Goal: Transaction & Acquisition: Obtain resource

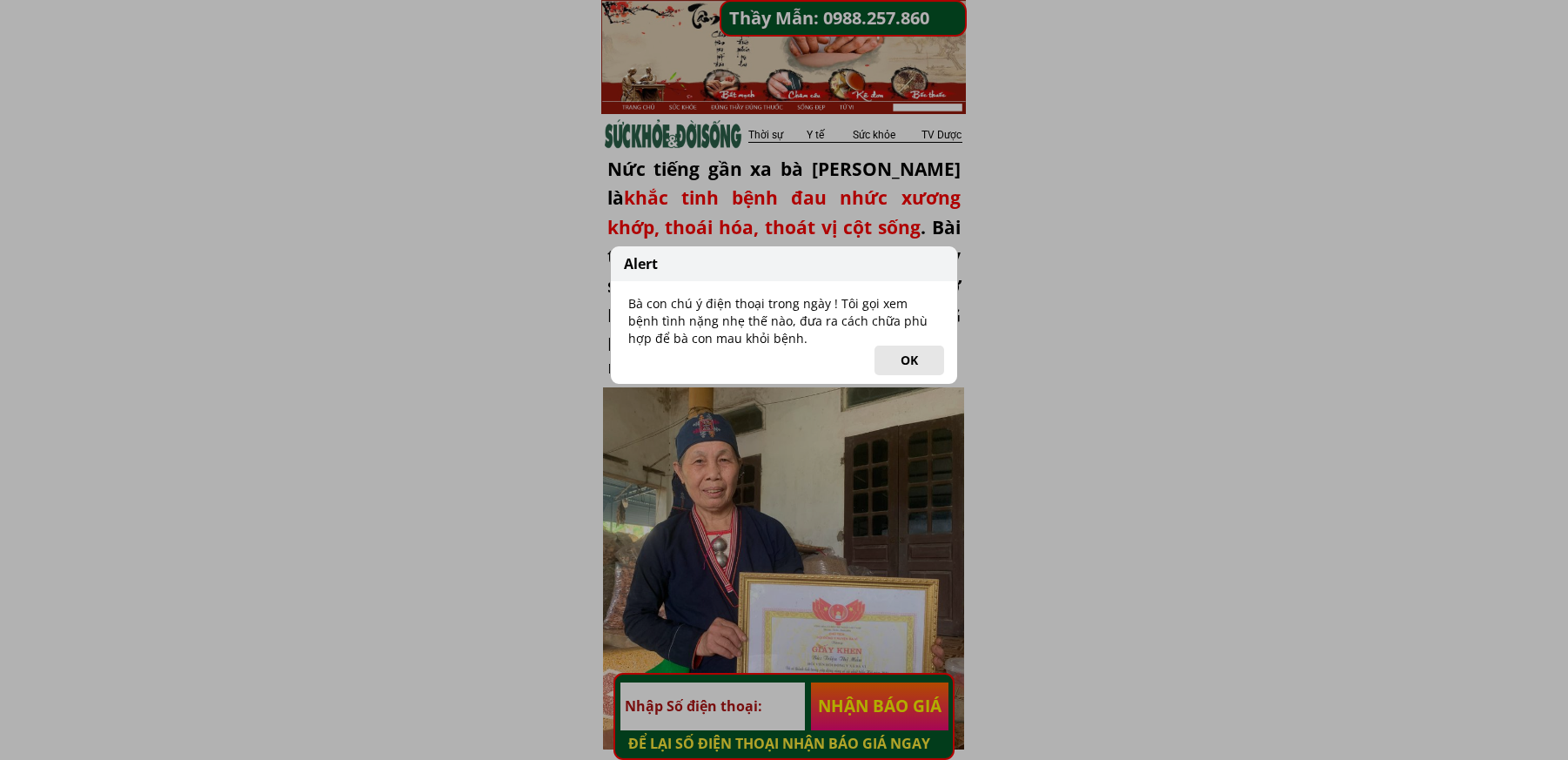
scroll to position [348, 0]
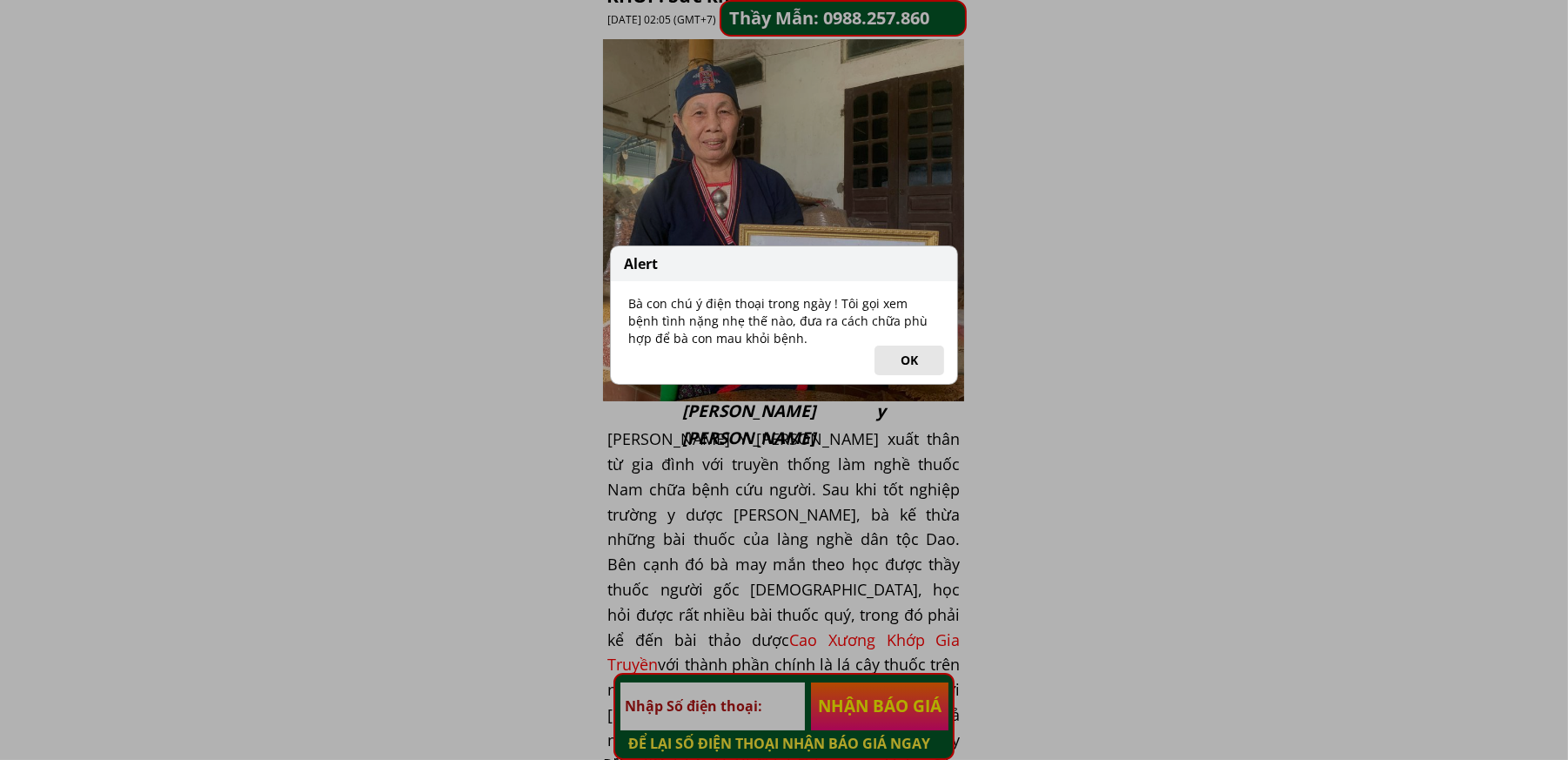
click at [923, 354] on button "OK" at bounding box center [909, 360] width 70 height 30
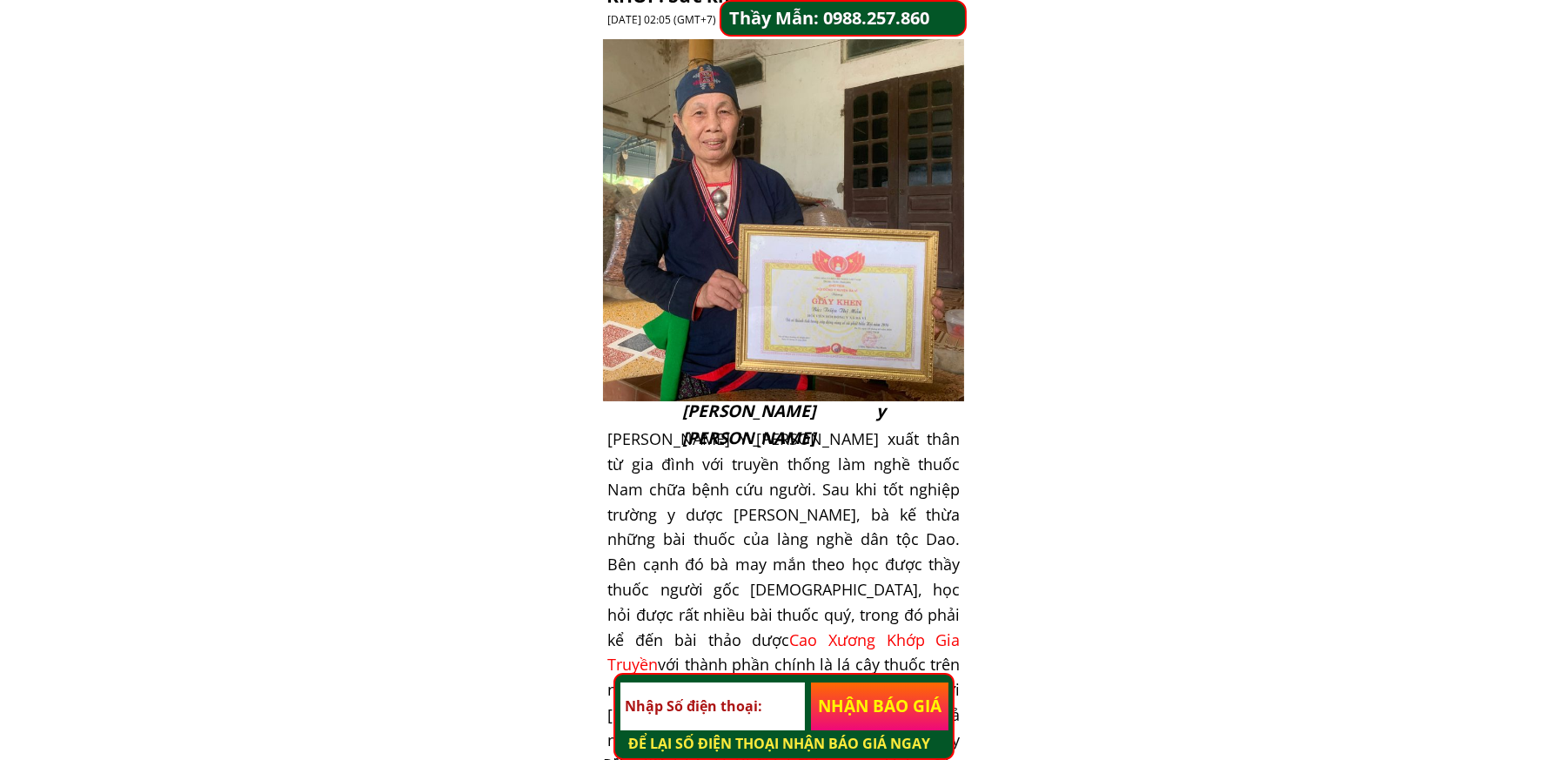
click at [714, 709] on input "tel" at bounding box center [712, 706] width 184 height 48
paste input "0326289826"
type input "0326289826"
click at [887, 711] on p "NHẬN BÁO GIÁ" at bounding box center [880, 706] width 138 height 48
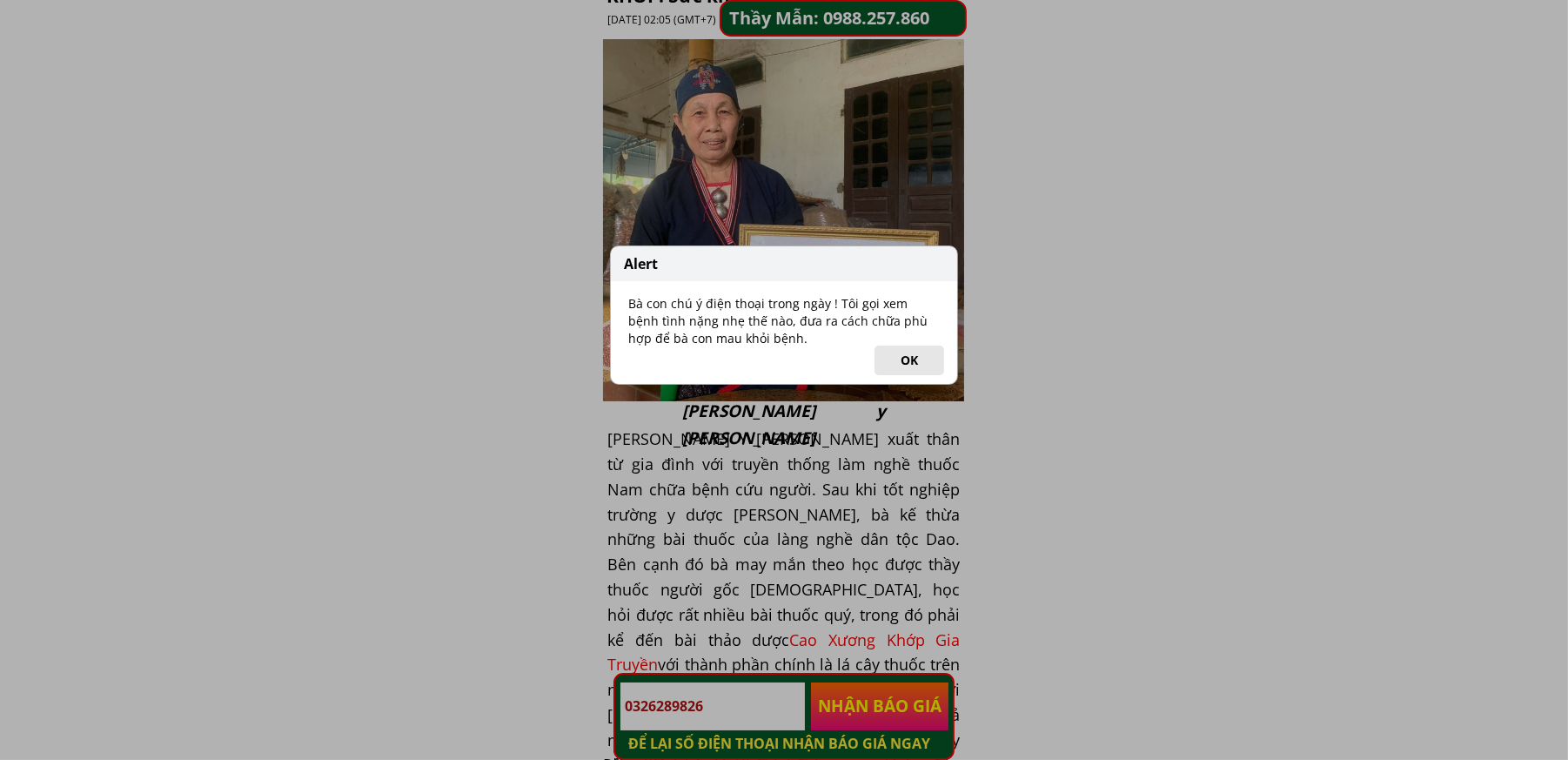
click at [910, 362] on button "OK" at bounding box center [909, 360] width 70 height 30
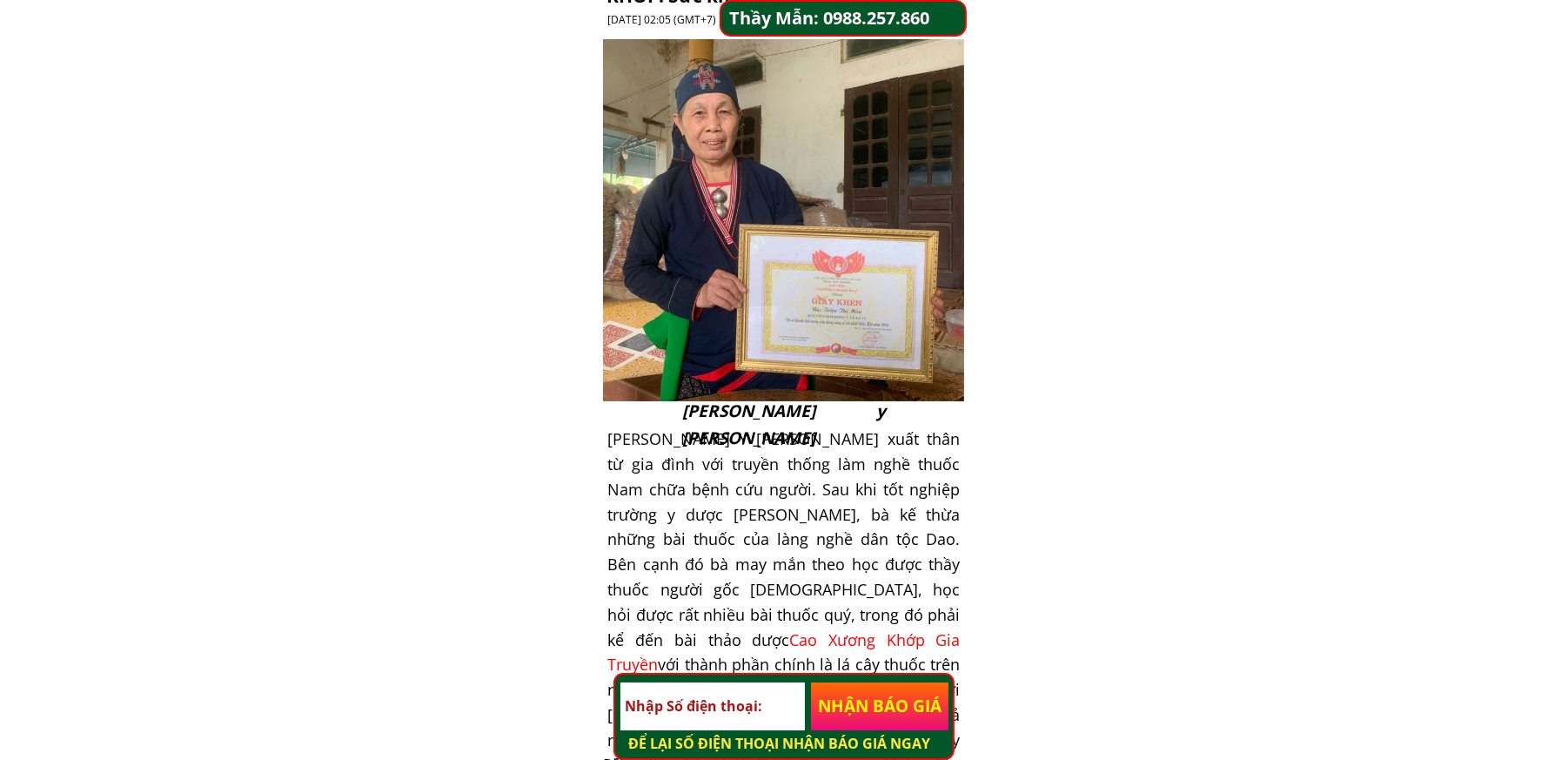
click at [718, 719] on input "tel" at bounding box center [712, 706] width 184 height 48
paste input "0394019852"
type input "0394019852"
click at [900, 704] on p "NHẬN BÁO GIÁ" at bounding box center [880, 706] width 138 height 48
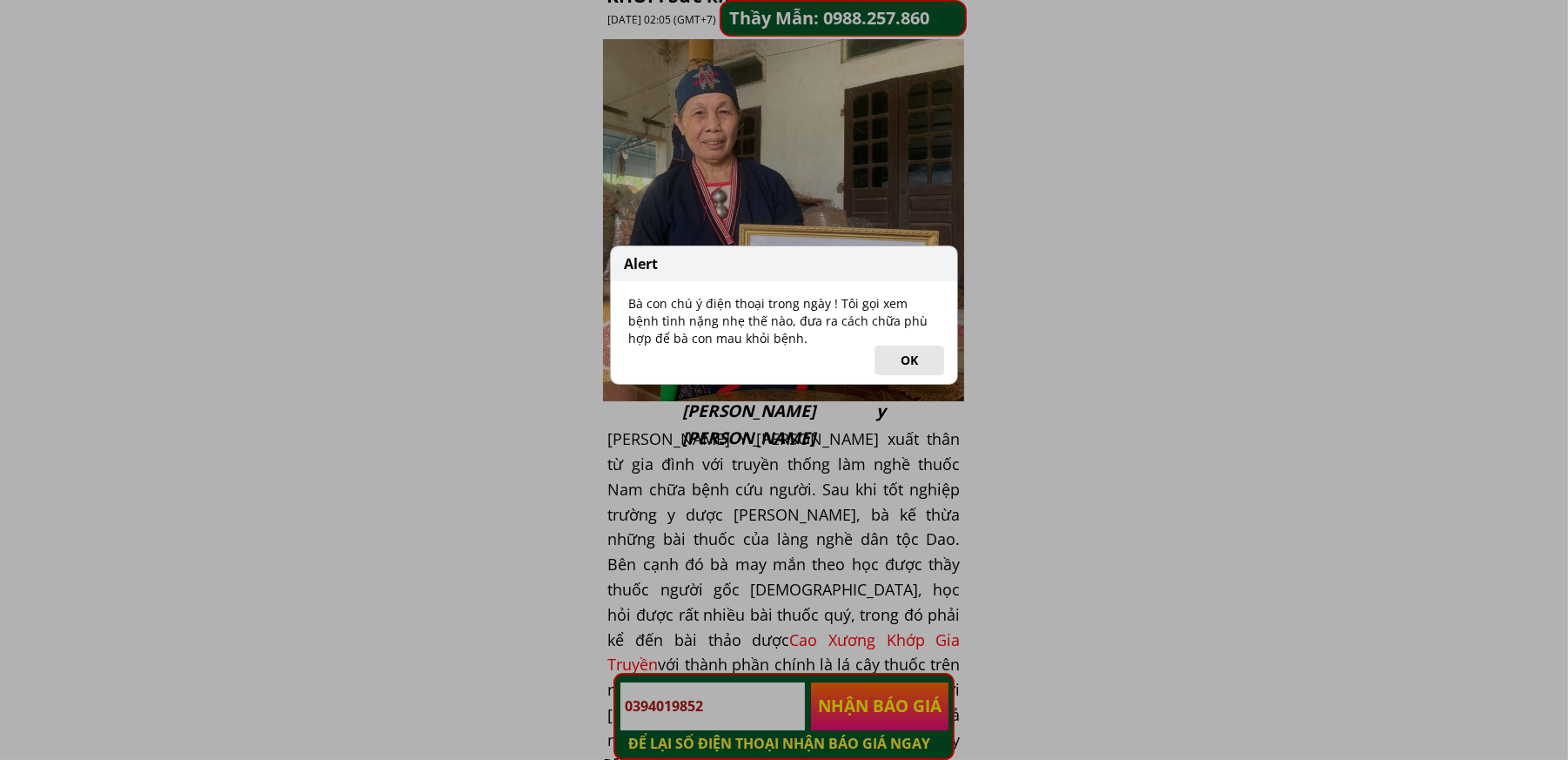
click at [907, 361] on button "OK" at bounding box center [909, 360] width 70 height 30
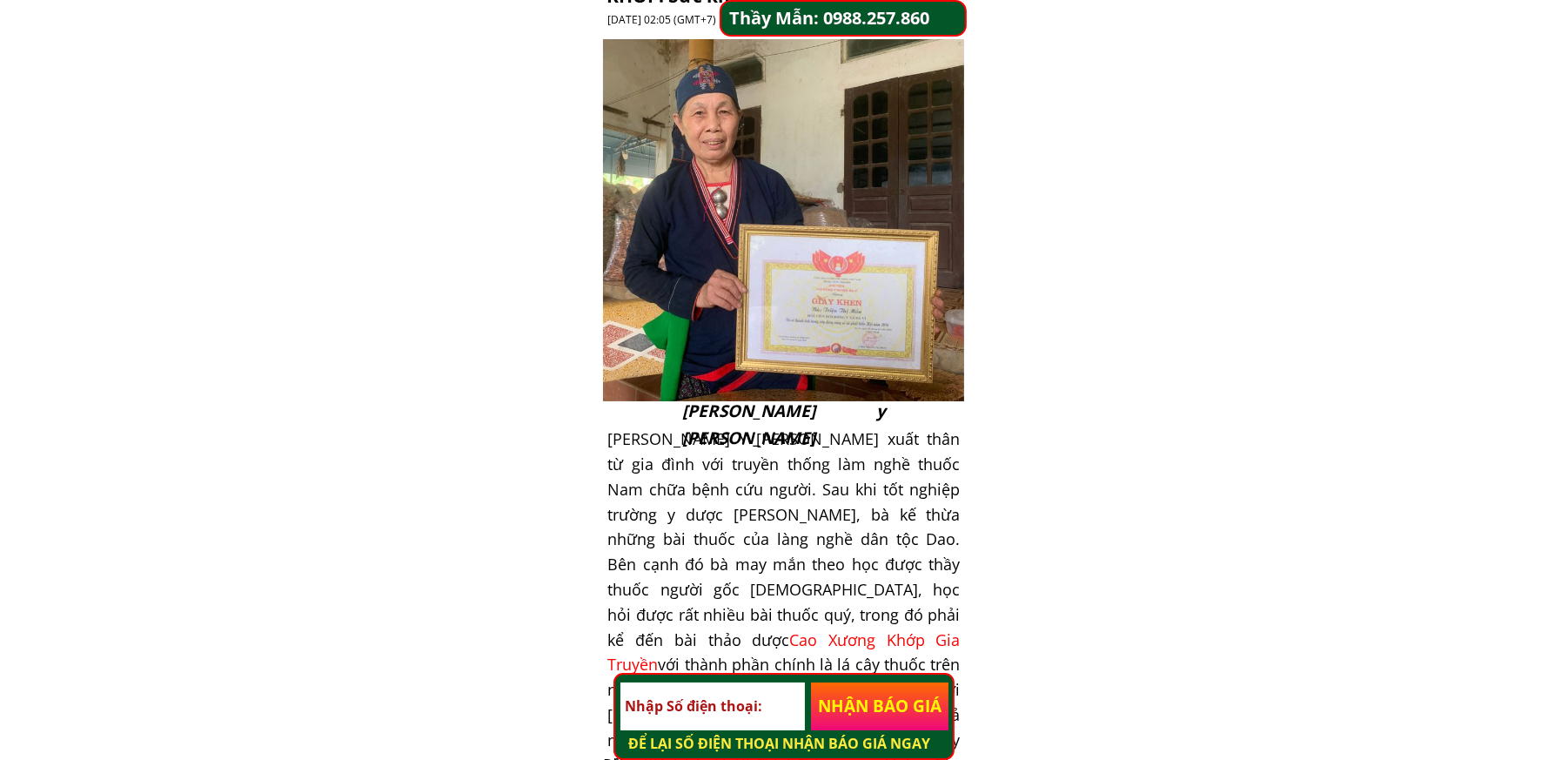
click at [754, 709] on input "tel" at bounding box center [712, 706] width 184 height 48
paste input "0924344333"
type input "0924344333"
click at [873, 707] on p "NHẬN BÁO GIÁ" at bounding box center [880, 706] width 138 height 48
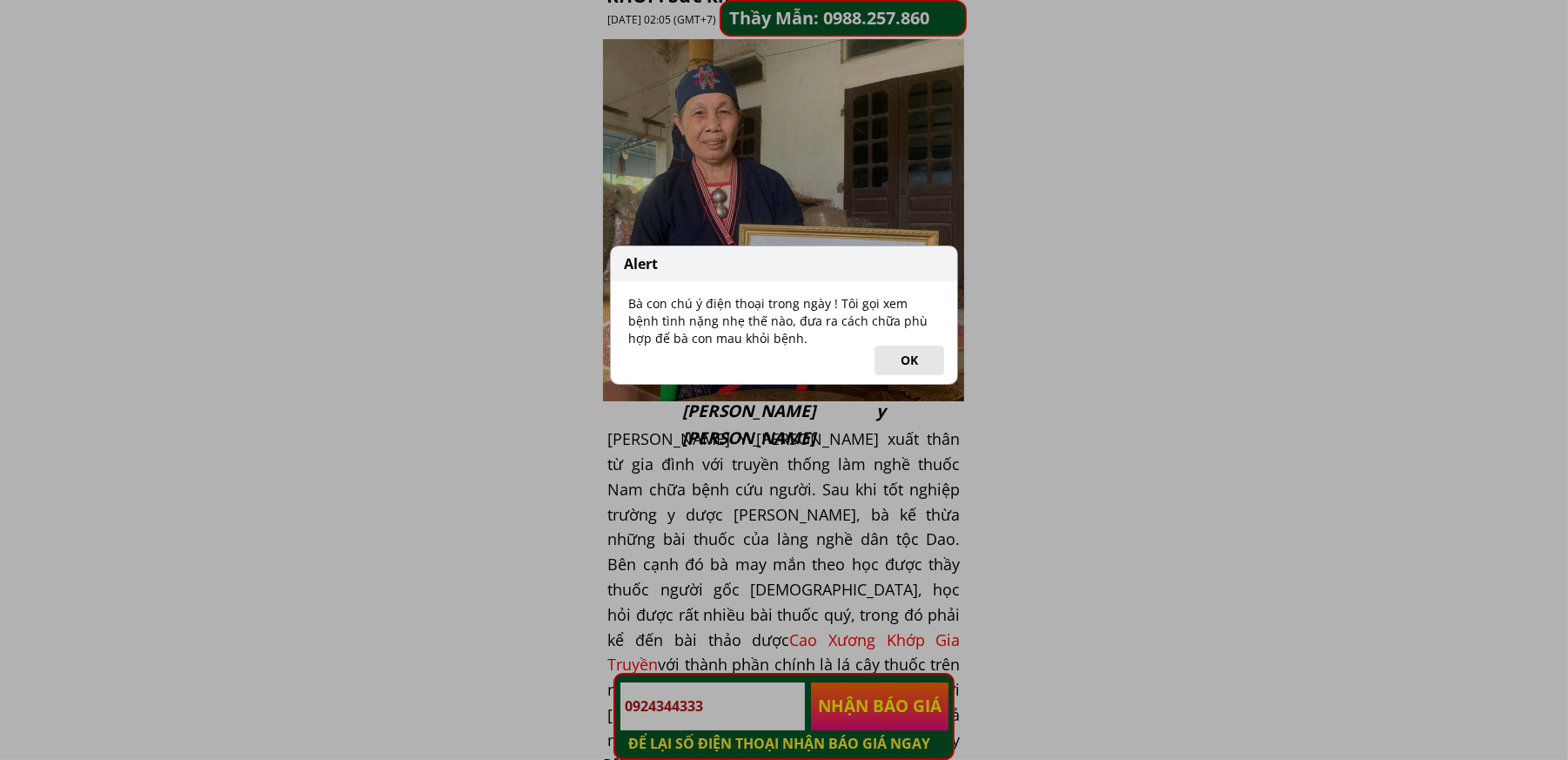
click at [910, 359] on button "OK" at bounding box center [909, 360] width 70 height 30
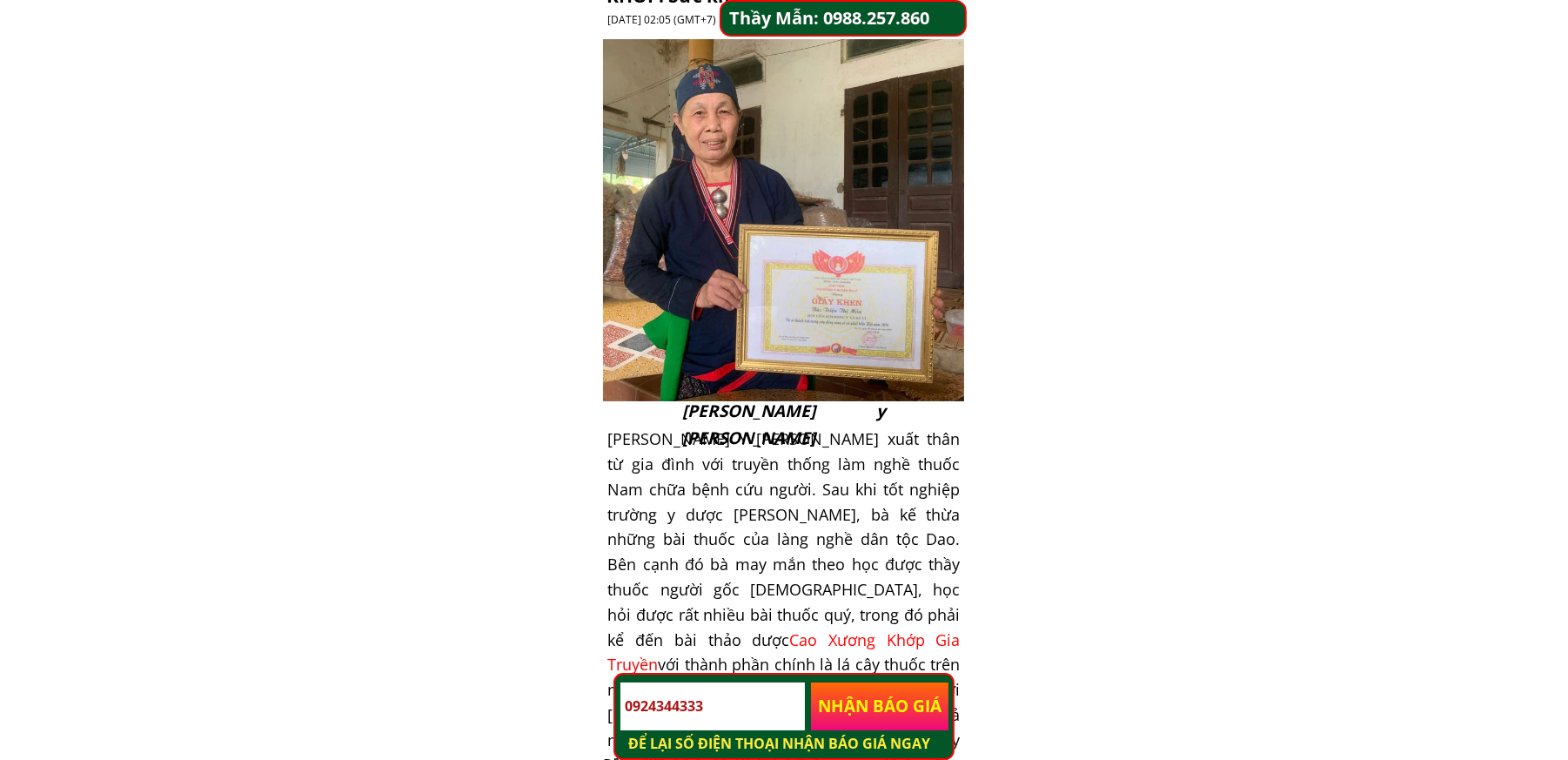
click at [717, 714] on input "0924344333" at bounding box center [712, 706] width 184 height 48
paste input "0386562660"
type input "0386562660"
click at [864, 707] on p "NHẬN BÁO GIÁ" at bounding box center [880, 706] width 138 height 48
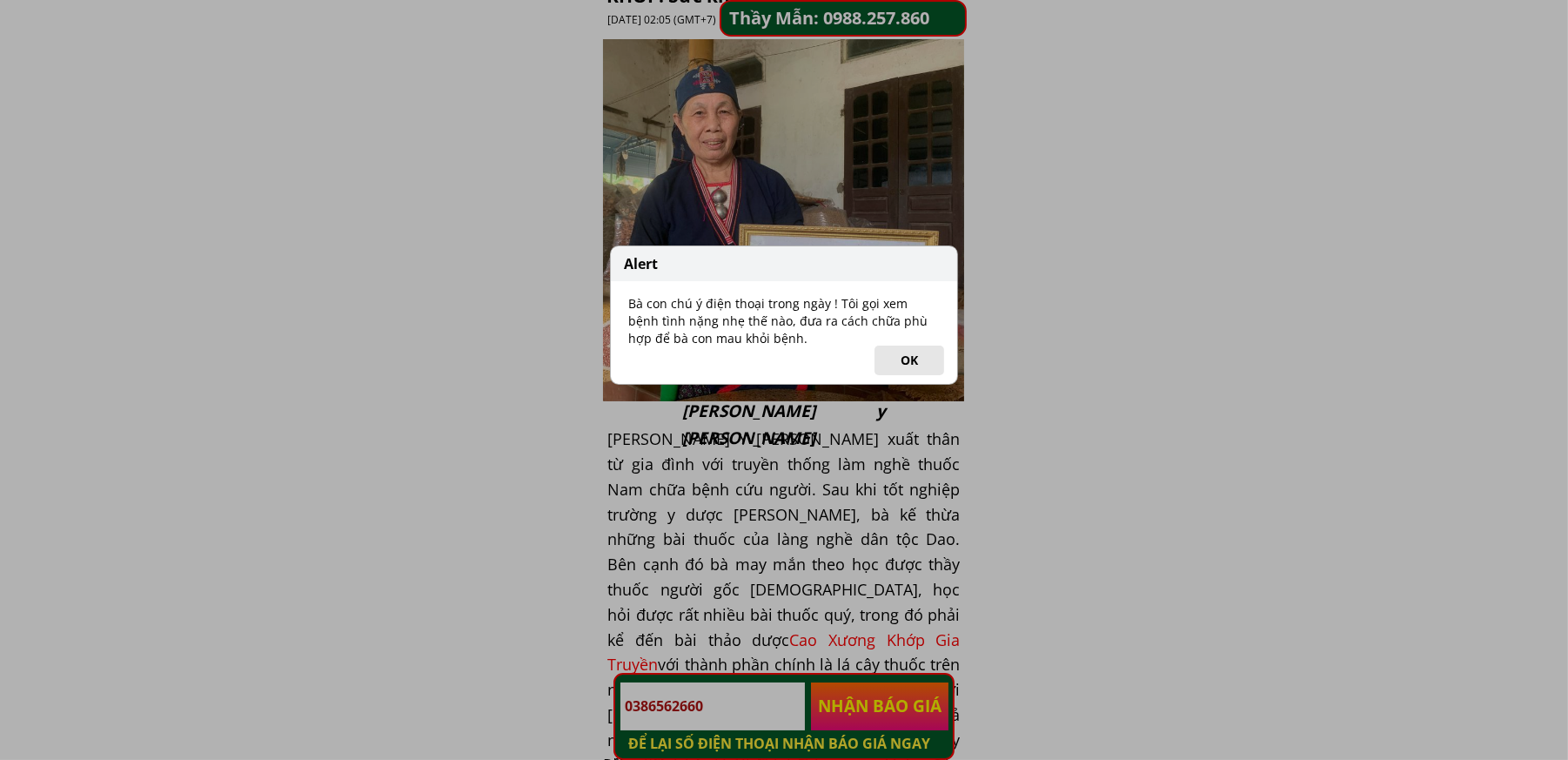
drag, startPoint x: 917, startPoint y: 361, endPoint x: 892, endPoint y: 379, distance: 30.8
click at [917, 363] on button "OK" at bounding box center [909, 360] width 70 height 30
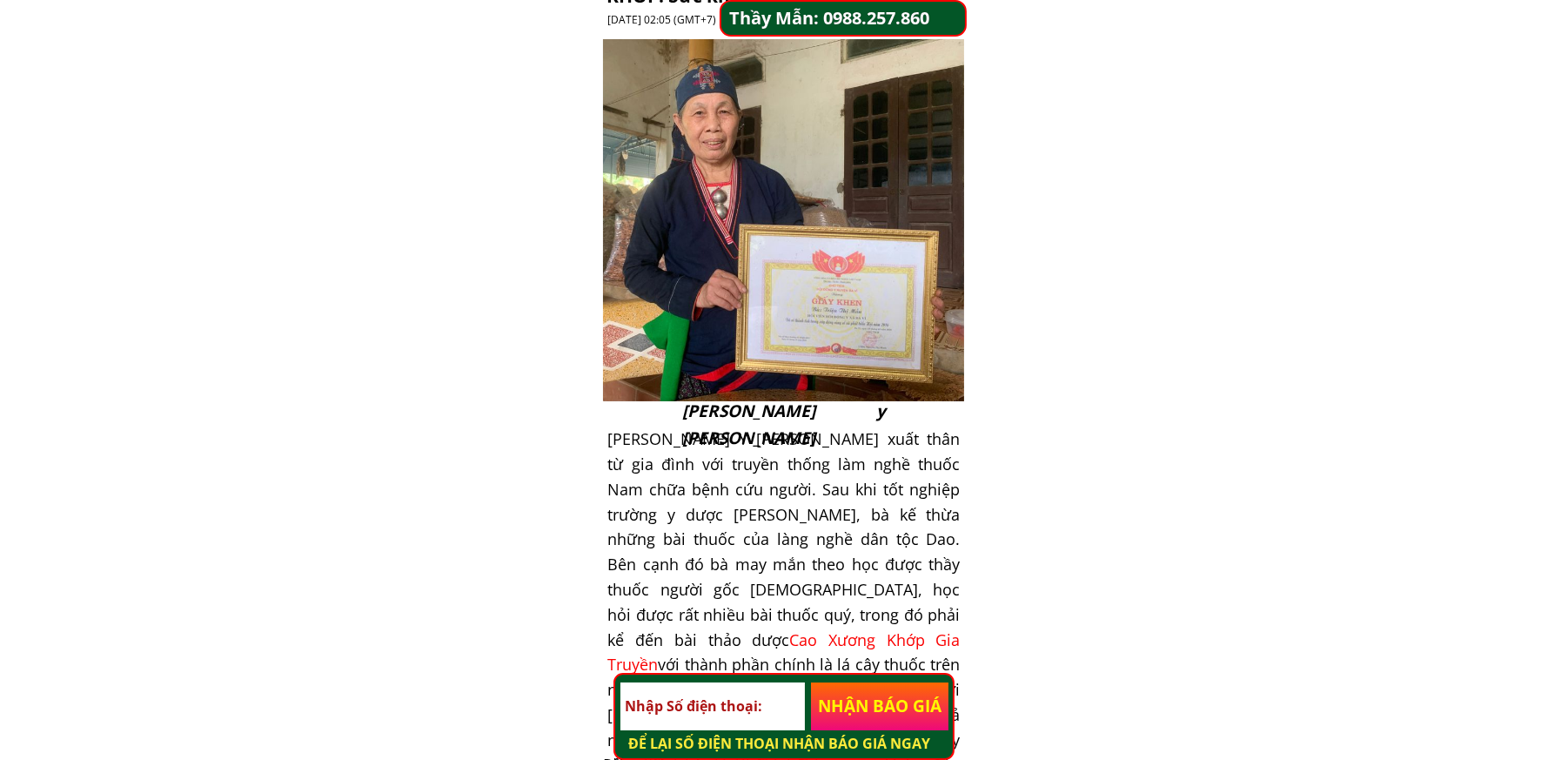
click at [746, 716] on input "tel" at bounding box center [712, 706] width 184 height 48
paste input "0937858837"
type input "0937858837"
click at [872, 709] on p "NHẬN BÁO GIÁ" at bounding box center [880, 706] width 138 height 48
